Goal: Find contact information: Find contact information

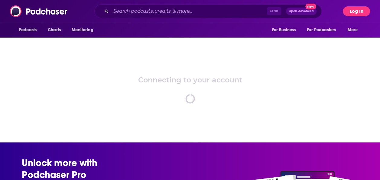
click at [357, 15] on button "Log In" at bounding box center [356, 11] width 27 height 10
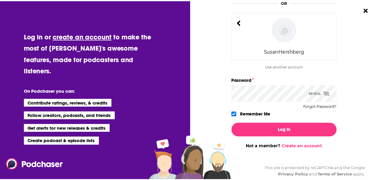
scroll to position [91, 0]
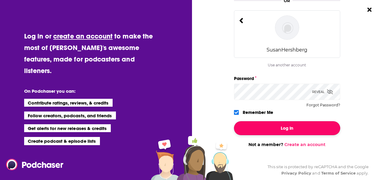
click at [301, 128] on button "Log In" at bounding box center [287, 128] width 106 height 14
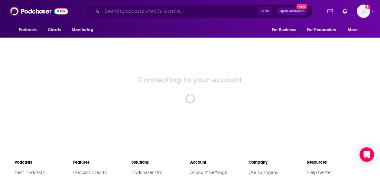
click at [133, 9] on input "Search podcasts, credits, & more..." at bounding box center [180, 11] width 156 height 10
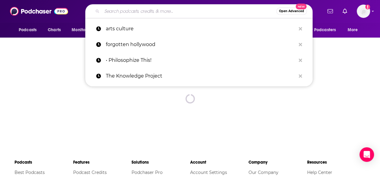
paste input "Bandsplain"
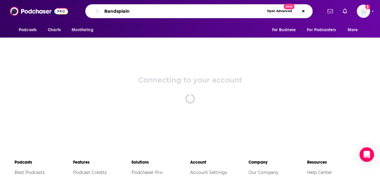
type input "Bandsplain"
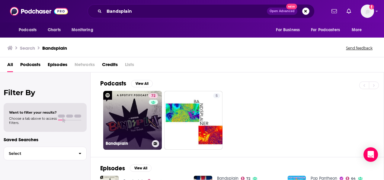
click at [140, 123] on link "72 Bandsplain" at bounding box center [132, 120] width 59 height 59
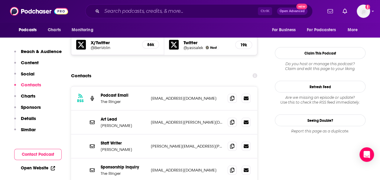
scroll to position [544, 0]
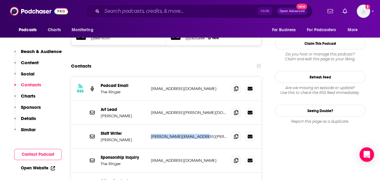
drag, startPoint x: 201, startPoint y: 108, endPoint x: 150, endPoint y: 106, distance: 50.2
click at [151, 133] on p "[PERSON_NAME][EMAIL_ADDRESS][PERSON_NAME][DOMAIN_NAME]" at bounding box center [189, 135] width 76 height 5
copy p "[PERSON_NAME][EMAIL_ADDRESS][PERSON_NAME][DOMAIN_NAME]"
drag, startPoint x: 204, startPoint y: 86, endPoint x: 147, endPoint y: 85, distance: 57.1
click at [147, 100] on div "Art Lead [PERSON_NAME] [PERSON_NAME][EMAIL_ADDRESS][PERSON_NAME][DOMAIN_NAME] […" at bounding box center [166, 112] width 190 height 24
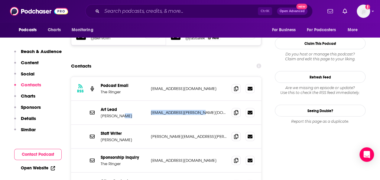
copy div "[EMAIL_ADDRESS][PERSON_NAME][DOMAIN_NAME]"
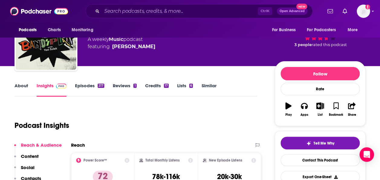
scroll to position [0, 0]
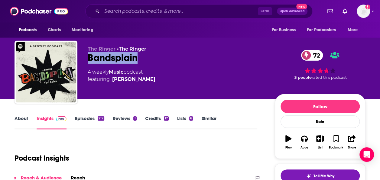
drag, startPoint x: 150, startPoint y: 59, endPoint x: 89, endPoint y: 57, distance: 61.7
click at [89, 57] on div "Bandsplain 72" at bounding box center [176, 58] width 177 height 12
copy h2 "Bandsplain"
click at [152, 8] on input "Search podcasts, credits, & more..." at bounding box center [180, 11] width 156 height 10
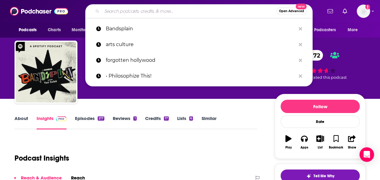
paste input "[PERSON_NAME] Podcast"
type input "[PERSON_NAME] Podcast"
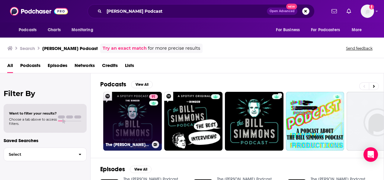
click at [139, 107] on link "91 The [PERSON_NAME] Podcast" at bounding box center [132, 121] width 59 height 59
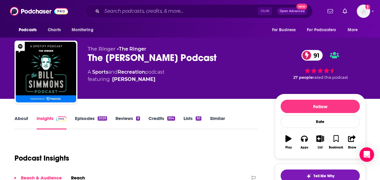
click at [21, 120] on link "About" at bounding box center [22, 122] width 14 height 14
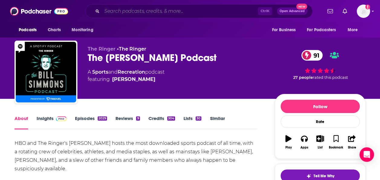
click at [107, 8] on input "Search podcasts, credits, & more..." at bounding box center [180, 11] width 156 height 10
paste input "Broken Record"
type input "Broken Record"
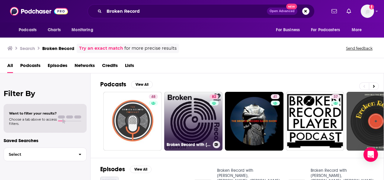
click at [182, 135] on link "82 Broken Record with [PERSON_NAME], [PERSON_NAME], [PERSON_NAME] and [PERSON_N…" at bounding box center [193, 121] width 59 height 59
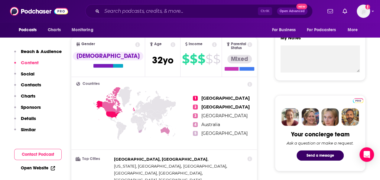
scroll to position [181, 0]
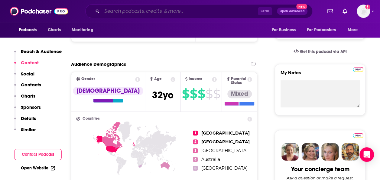
click at [192, 9] on input "Search podcasts, credits, & more..." at bounding box center [180, 11] width 156 height 10
paste input "Decoder Ring"
type input "Decoder Ring"
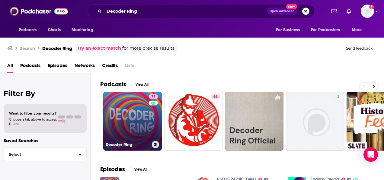
click at [109, 124] on link "77 Decoder Ring" at bounding box center [132, 121] width 59 height 59
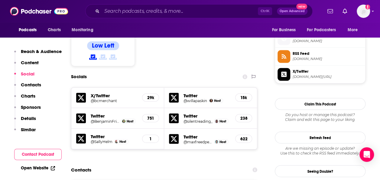
scroll to position [514, 0]
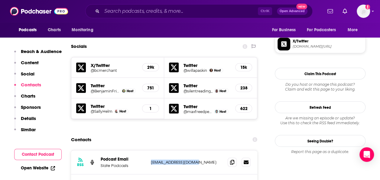
drag, startPoint x: 202, startPoint y: 134, endPoint x: 151, endPoint y: 138, distance: 50.7
click at [151, 150] on div "RSS Podcast Email Slate Podcasts [EMAIL_ADDRESS][DOMAIN_NAME] [EMAIL_ADDRESS][D…" at bounding box center [164, 162] width 186 height 24
copy p "[EMAIL_ADDRESS][DOMAIN_NAME]"
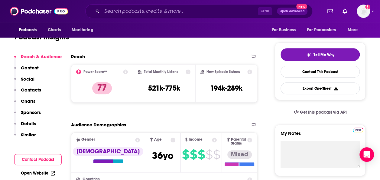
scroll to position [0, 0]
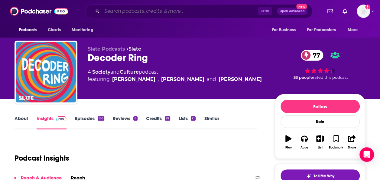
click at [128, 13] on input "Search podcasts, credits, & more..." at bounding box center [180, 11] width 156 height 10
click at [18, 117] on link "About" at bounding box center [22, 122] width 14 height 14
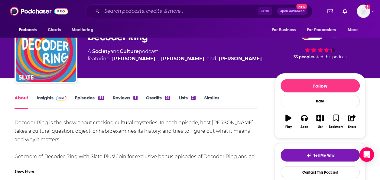
scroll to position [30, 0]
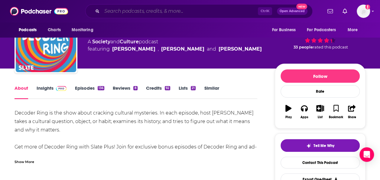
click at [136, 13] on input "Search podcasts, credits, & more..." at bounding box center [180, 11] width 156 height 10
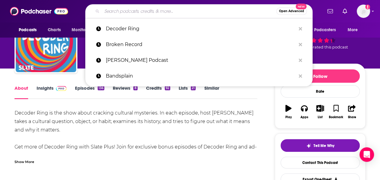
paste input "Dem Vinyl Boys"
type input "Dem Vinyl Boys"
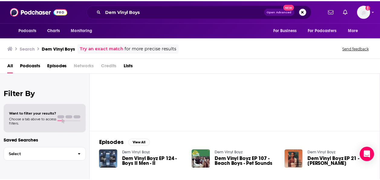
scroll to position [60, 0]
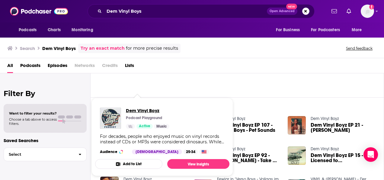
click at [134, 110] on span "Dem Vinyl Boyz" at bounding box center [148, 110] width 44 height 6
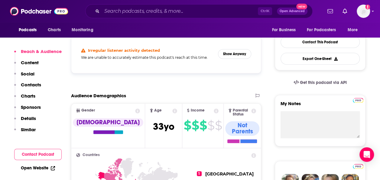
scroll to position [181, 0]
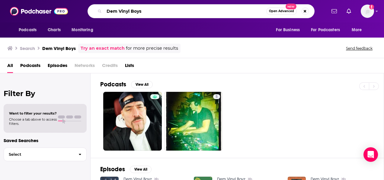
drag, startPoint x: 151, startPoint y: 10, endPoint x: 97, endPoint y: 8, distance: 53.5
click at [97, 8] on div "Dem Vinyl Boys Open Advanced New" at bounding box center [201, 11] width 227 height 14
paste input "Effective Immediatly"
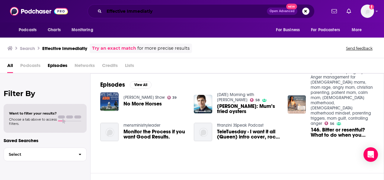
click at [167, 15] on input "Effective Immediatly" at bounding box center [185, 11] width 163 height 10
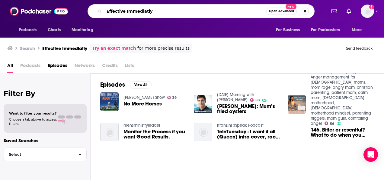
drag, startPoint x: 167, startPoint y: 12, endPoint x: 89, endPoint y: 9, distance: 77.7
click at [89, 9] on div "Effective Immediatly Open Advanced New" at bounding box center [201, 11] width 227 height 14
paste input "a16z"
type input "a16z"
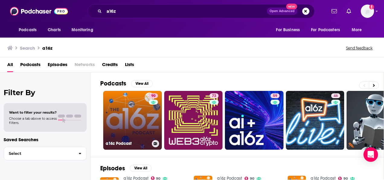
click at [143, 117] on link "90 a16z Podcast" at bounding box center [132, 120] width 59 height 59
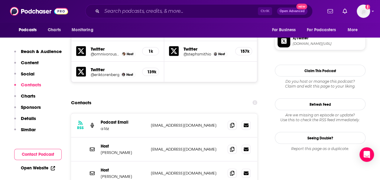
scroll to position [604, 0]
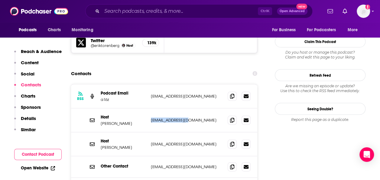
drag, startPoint x: 193, startPoint y: 90, endPoint x: 149, endPoint y: 89, distance: 43.2
click at [149, 108] on div "Host [PERSON_NAME] [EMAIL_ADDRESS][DOMAIN_NAME] [EMAIL_ADDRESS][DOMAIN_NAME]" at bounding box center [164, 120] width 186 height 24
copy p "[EMAIL_ADDRESS][DOMAIN_NAME]"
